Goal: Task Accomplishment & Management: Use online tool/utility

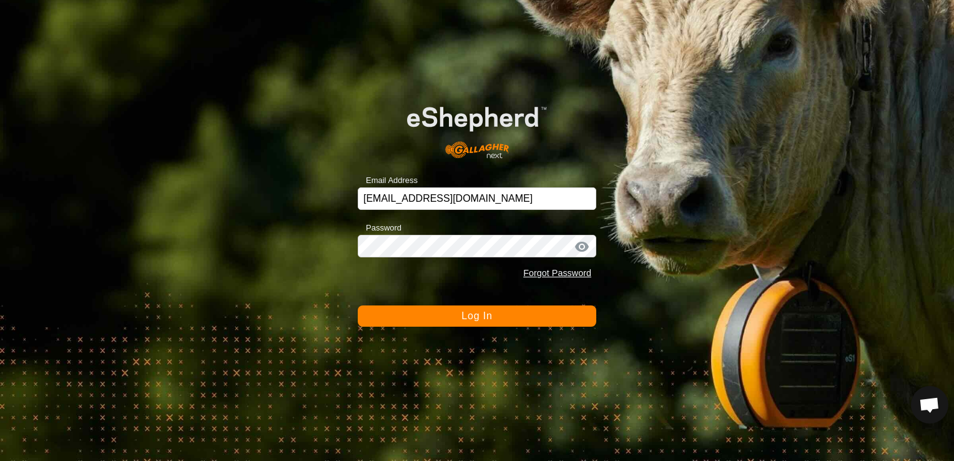
click at [557, 324] on button "Log In" at bounding box center [477, 315] width 239 height 21
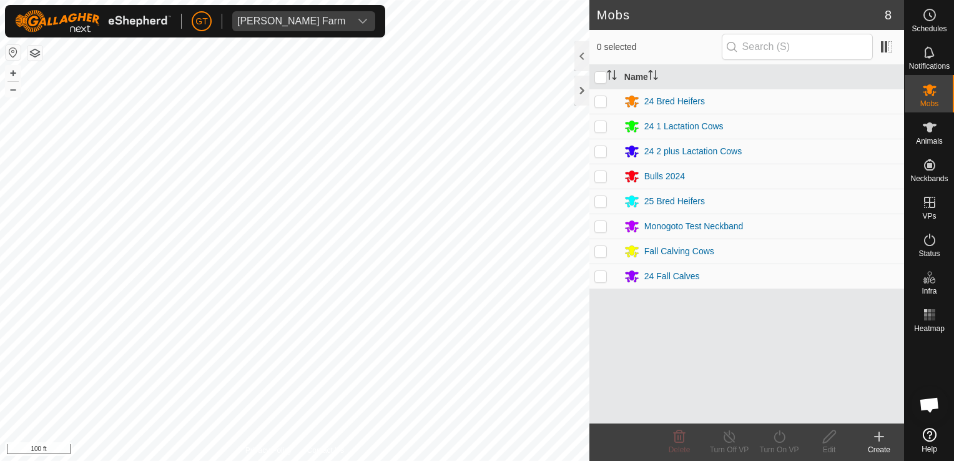
click at [0, 249] on html "[PERSON_NAME] Farm Schedules Notifications Mobs Animals Neckbands VPs Status In…" at bounding box center [477, 230] width 954 height 461
click at [602, 200] on p-checkbox at bounding box center [601, 201] width 12 height 10
checkbox input "true"
click at [777, 433] on icon at bounding box center [779, 436] width 11 height 12
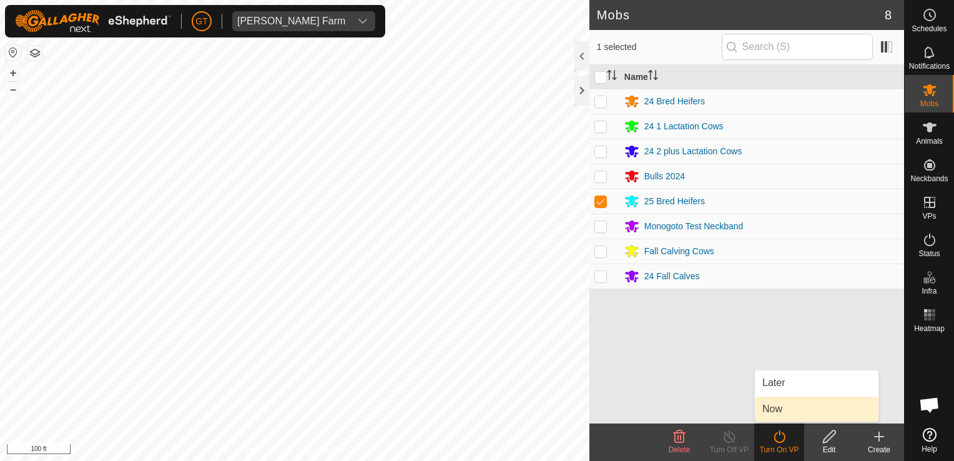
click at [782, 412] on link "Now" at bounding box center [817, 409] width 124 height 25
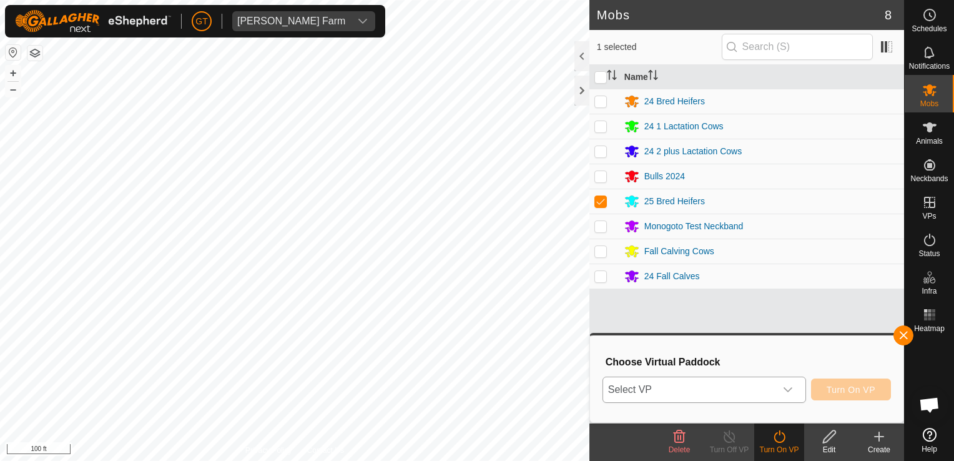
click at [793, 389] on icon "dropdown trigger" at bounding box center [788, 389] width 9 height 5
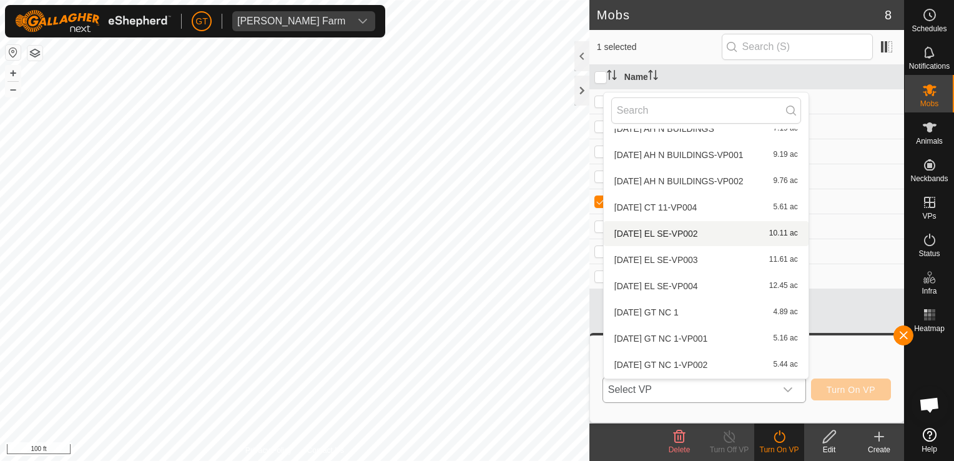
scroll to position [125, 0]
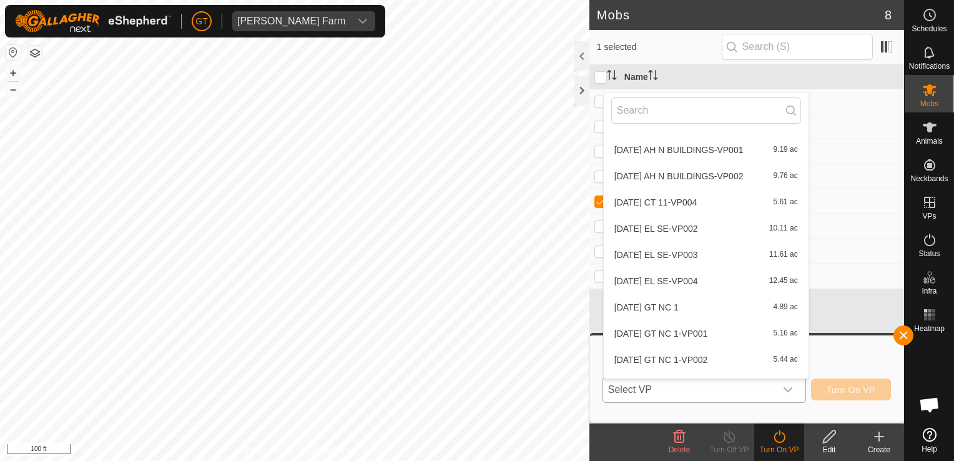
click at [698, 361] on li "[DATE] GT NC 1-VP002 5.44 ac" at bounding box center [706, 359] width 205 height 25
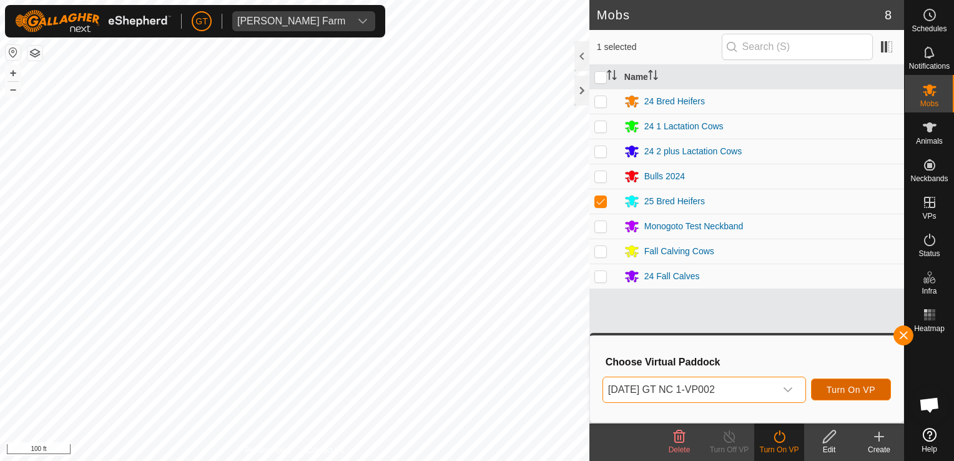
click at [842, 393] on span "Turn On VP" at bounding box center [851, 390] width 49 height 10
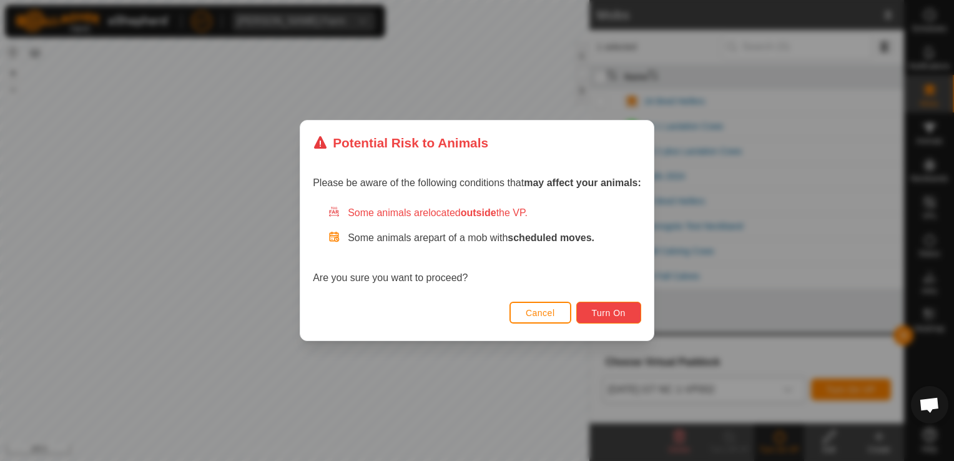
click at [613, 314] on span "Turn On" at bounding box center [609, 313] width 34 height 10
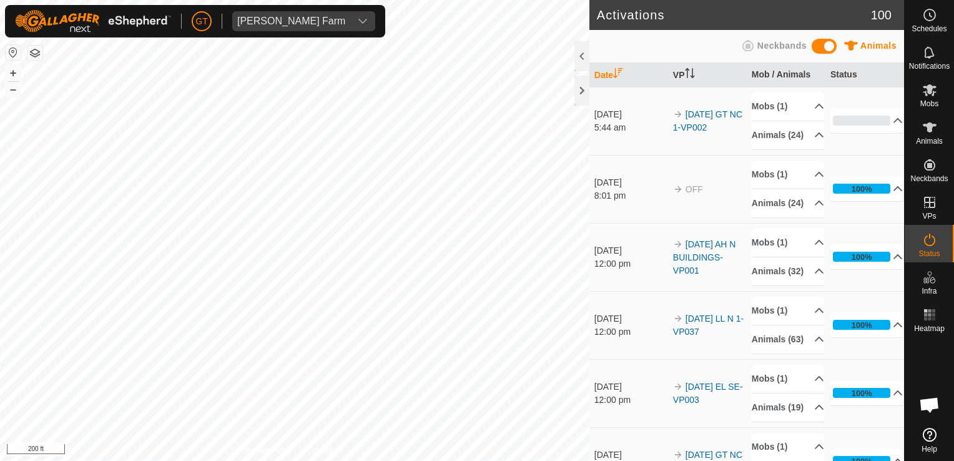
click at [324, 0] on html "[PERSON_NAME] Farm Schedules Notifications Mobs Animals Neckbands VPs Status In…" at bounding box center [477, 230] width 954 height 461
